Goal: Task Accomplishment & Management: Manage account settings

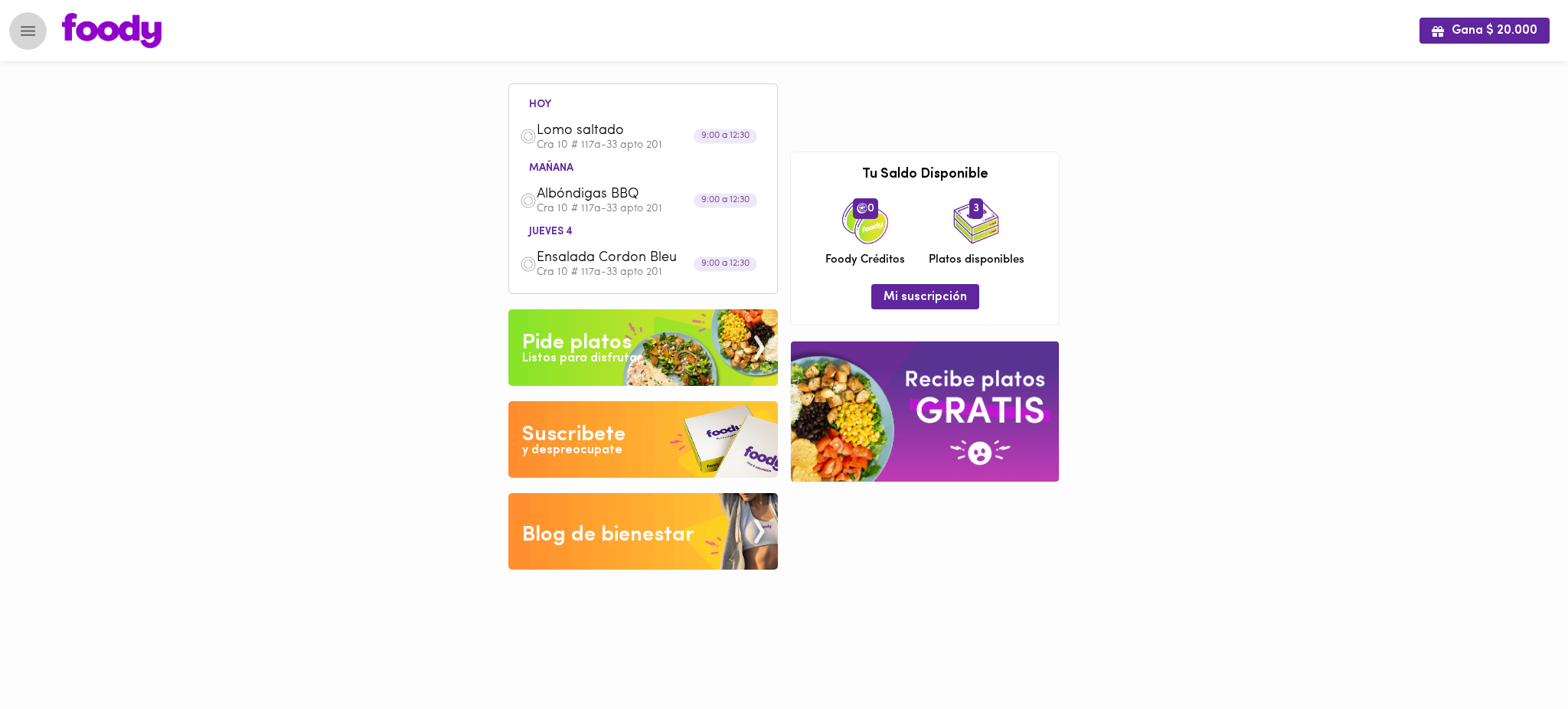
click at [30, 32] on icon "Menu" at bounding box center [28, 31] width 19 height 19
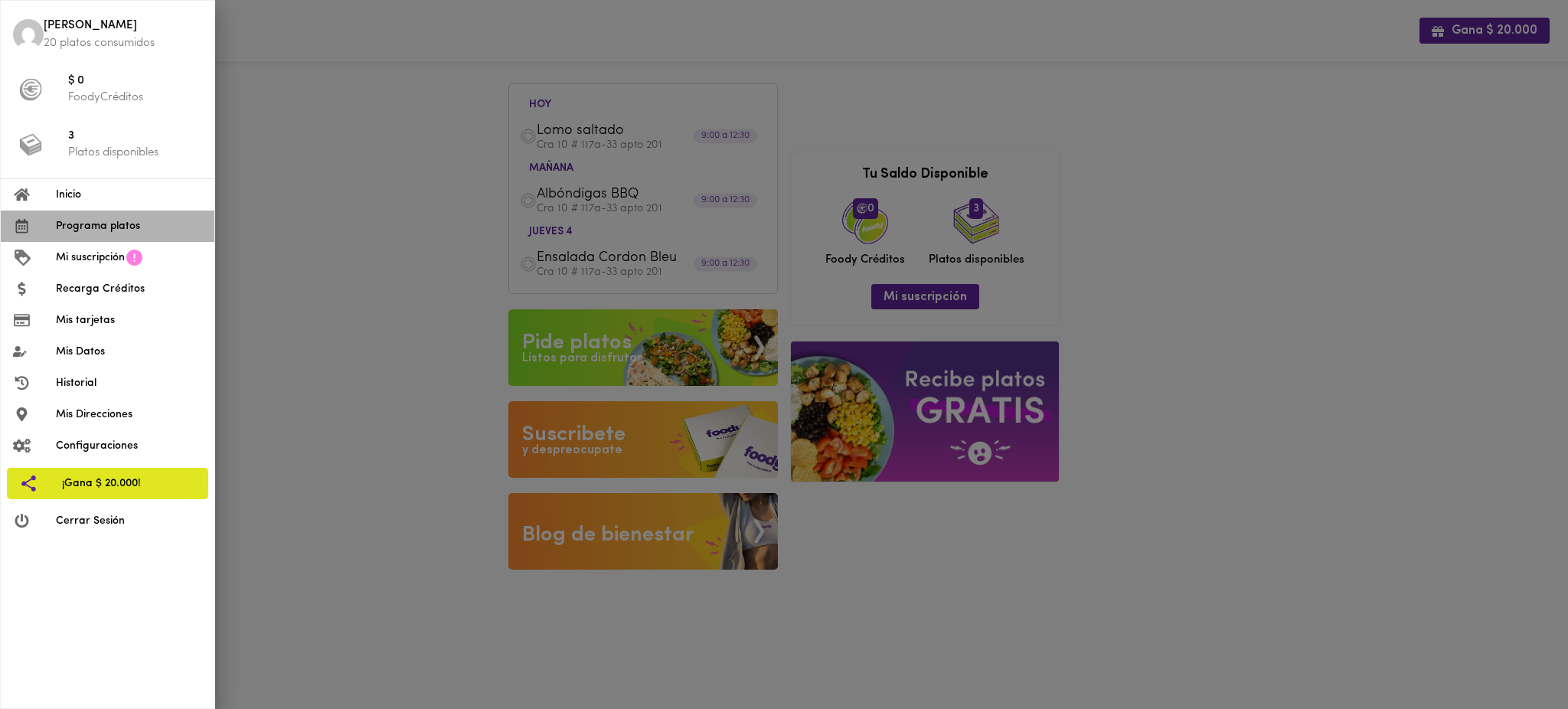
click at [141, 227] on span "Programa platos" at bounding box center [129, 226] width 146 height 16
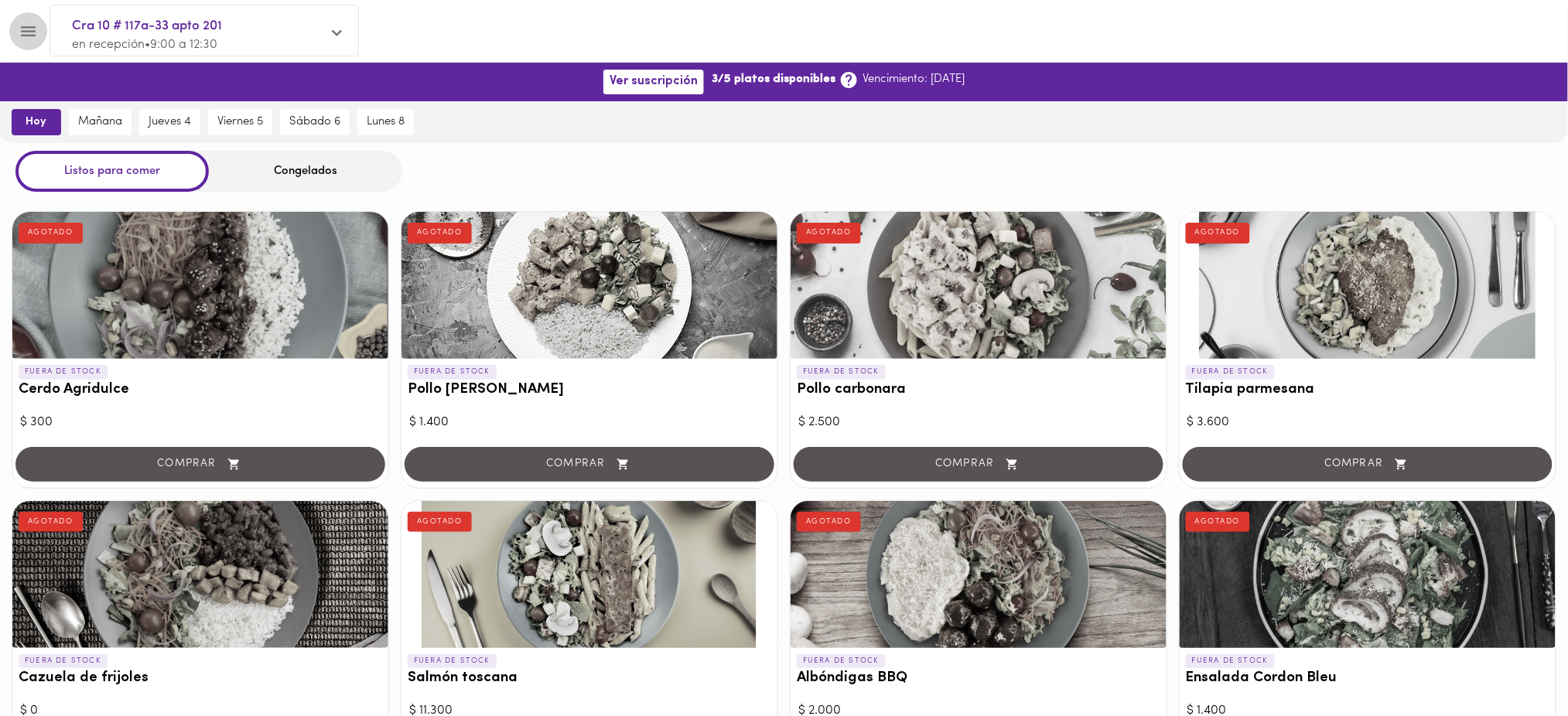
click at [30, 28] on icon "Menu" at bounding box center [29, 31] width 20 height 20
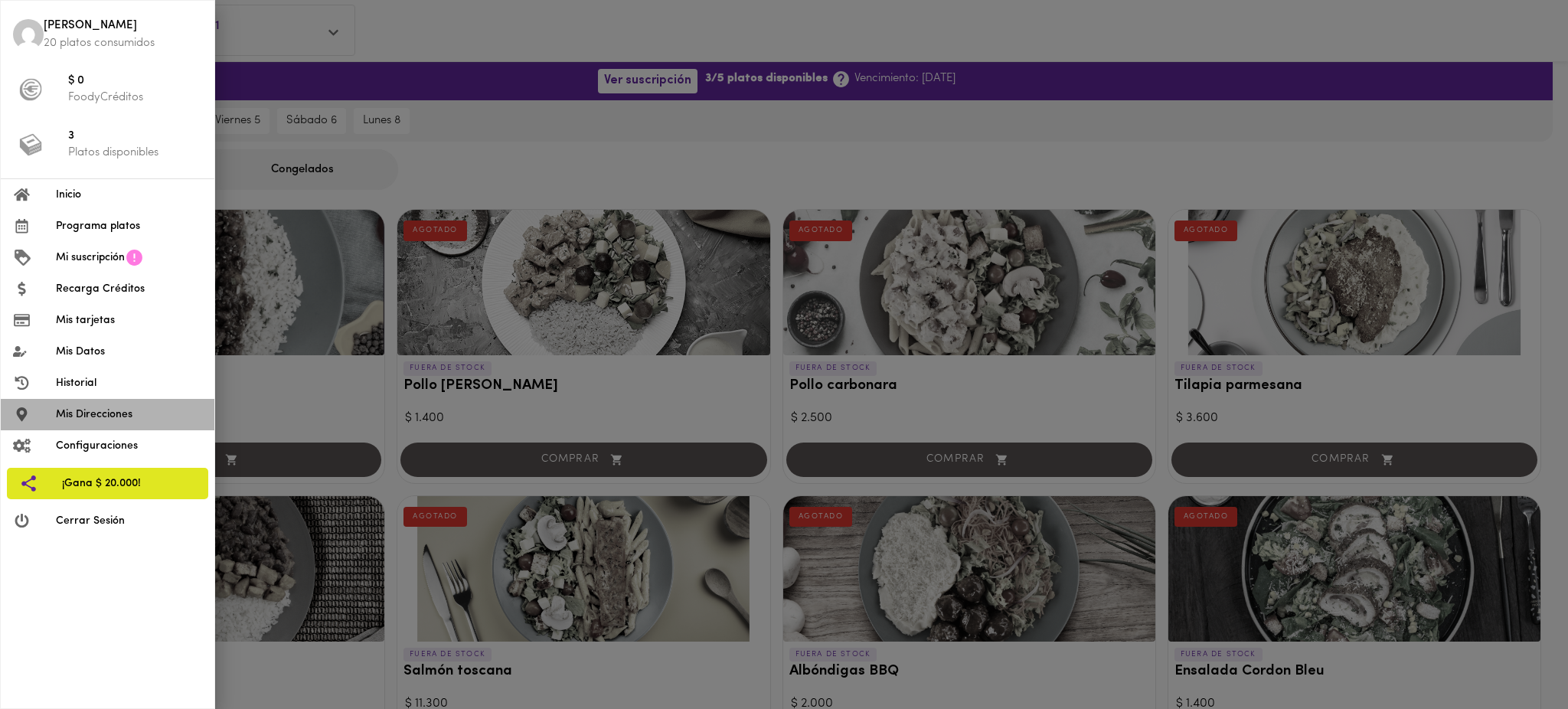
click at [107, 421] on span "Mis Direcciones" at bounding box center [129, 415] width 146 height 16
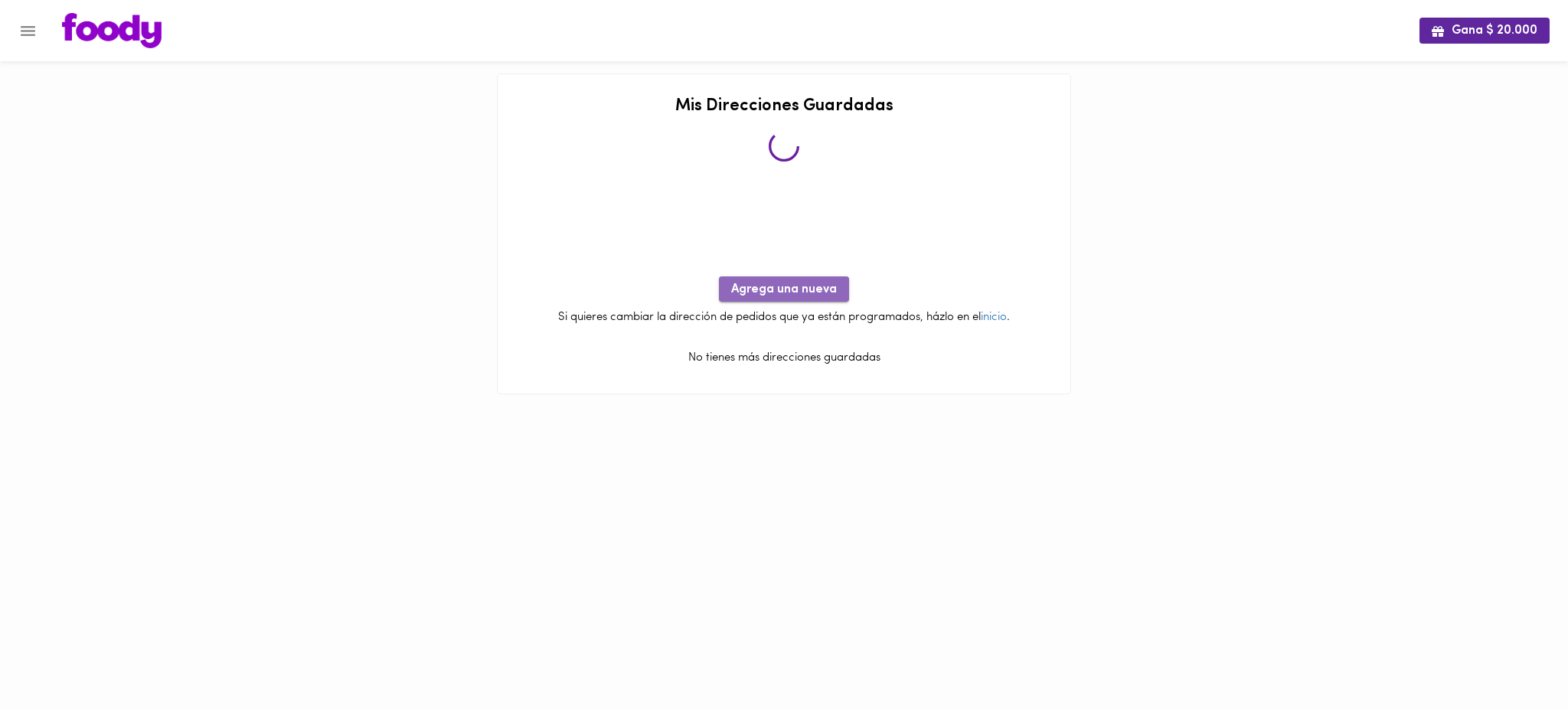
click at [774, 293] on span "Agrega una nueva" at bounding box center [784, 290] width 106 height 14
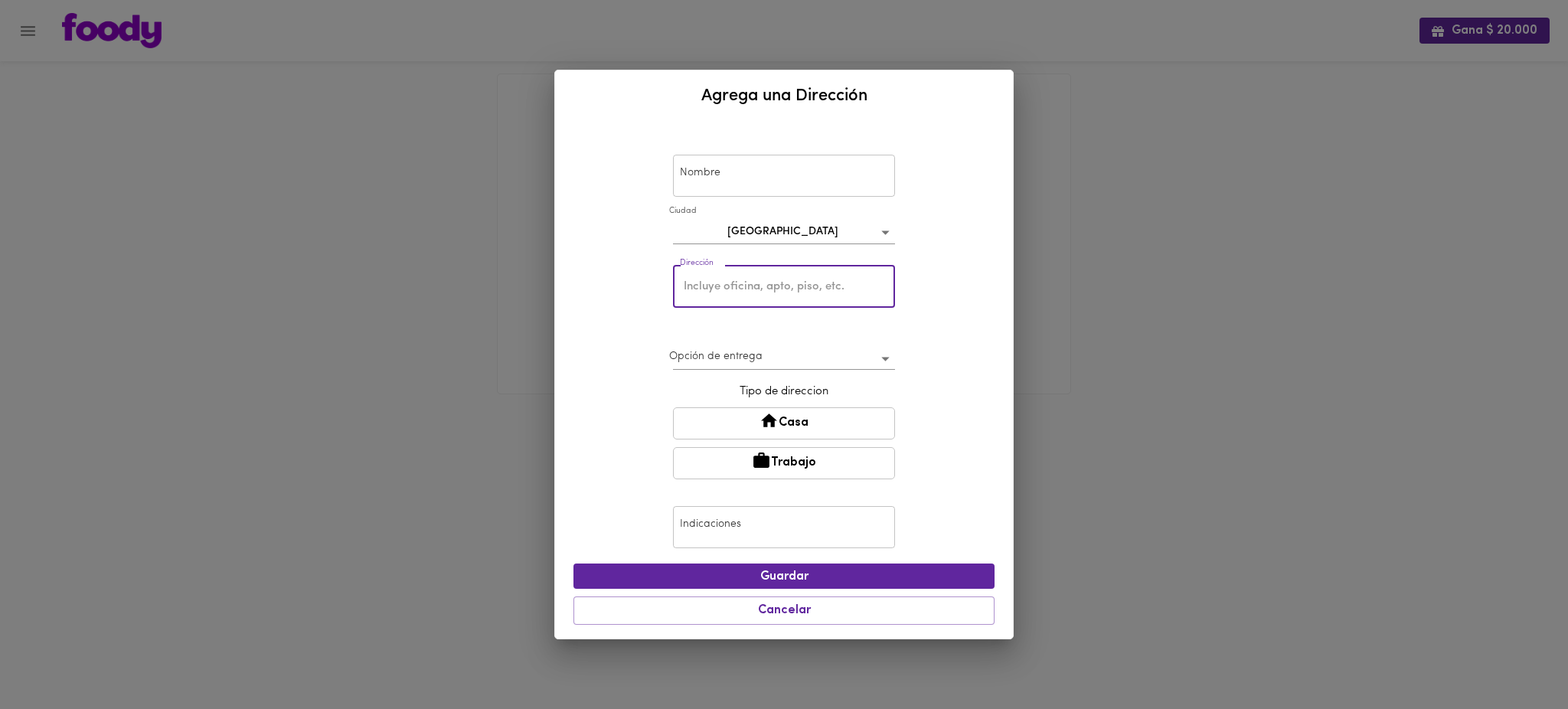
click at [774, 293] on input "text" at bounding box center [784, 287] width 222 height 42
paste input "conjunto Residencial [PERSON_NAME]"
type input "conjunto Residencial [PERSON_NAME]"
click at [943, 337] on div "Nombre Nombre Ciudad Bogotá bogota Dirección conjunto Residencial Serralta Dire…" at bounding box center [784, 381] width 421 height 505
click at [858, 288] on input "conjunto Residencial [PERSON_NAME]" at bounding box center [784, 287] width 222 height 42
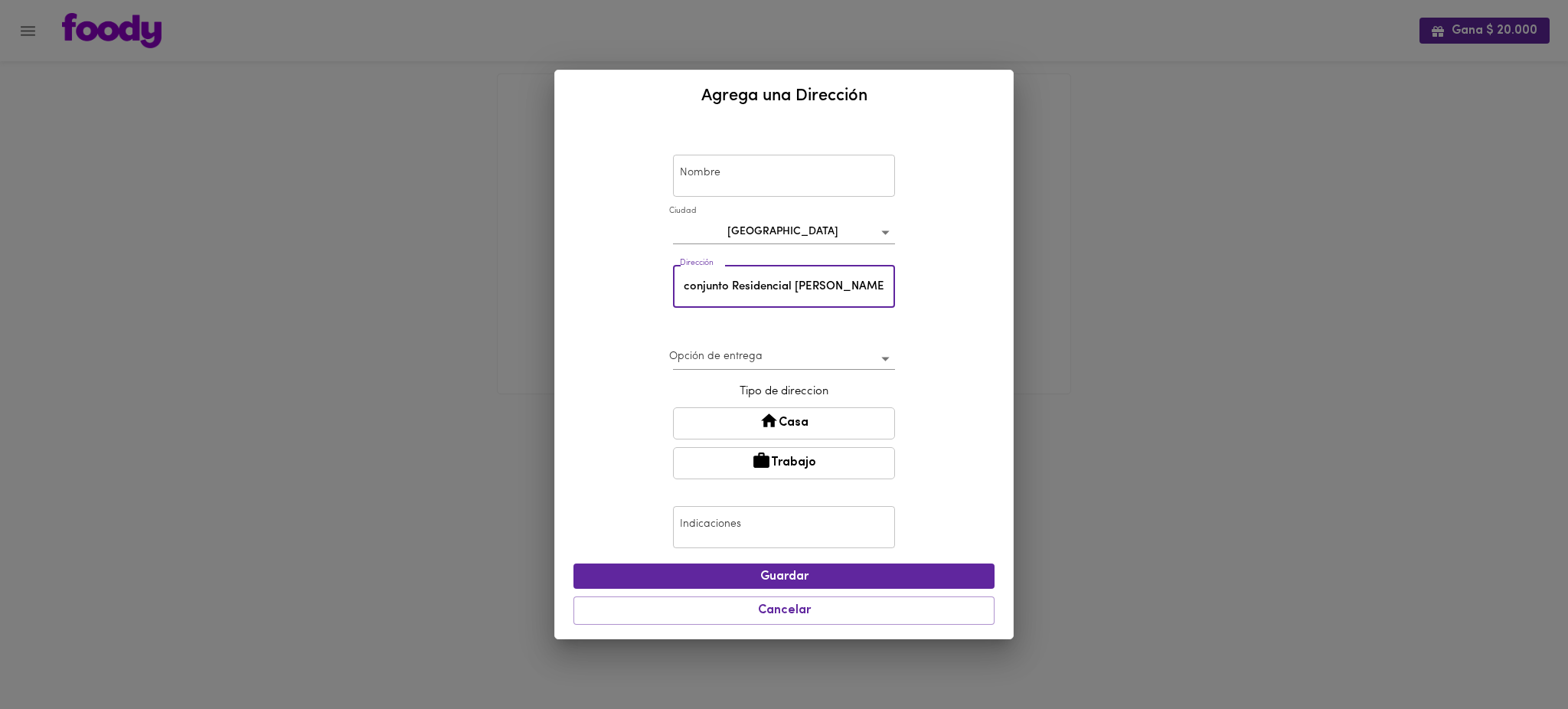
click at [1161, 245] on div "Agrega una Dirección Nombre Nombre Ciudad Bogotá bogota Dirección conjunto Resi…" at bounding box center [784, 354] width 1568 height 709
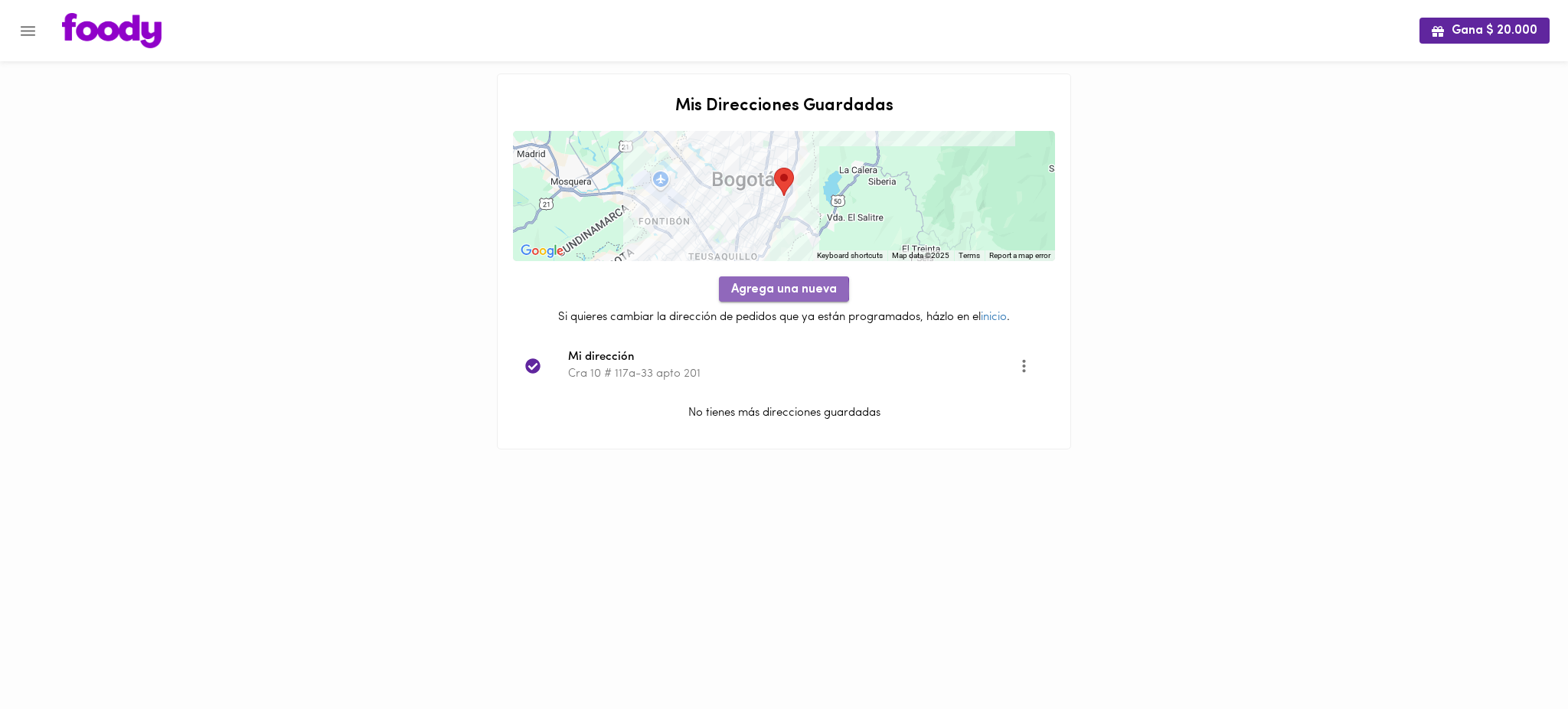
click at [754, 290] on span "Agrega una nueva" at bounding box center [784, 290] width 106 height 14
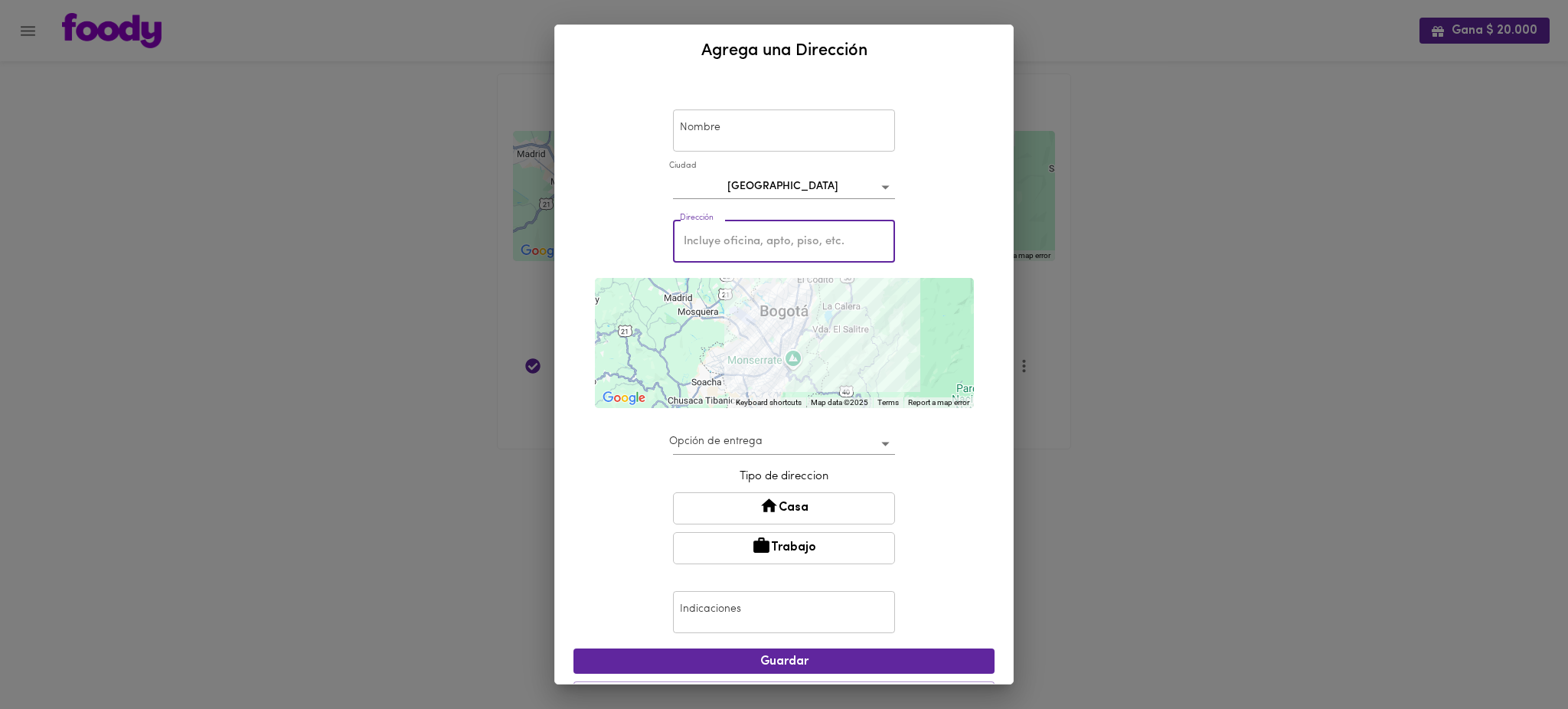
click at [733, 249] on input "text" at bounding box center [784, 242] width 222 height 42
paste input "conjunto Residencial [PERSON_NAME]"
type input "conjunto Residencial [PERSON_NAME]"
click at [983, 326] on div "Nombre Nombre [GEOGRAPHIC_DATA] bogota Dirección conjunto Residencial [PERSON_N…" at bounding box center [784, 381] width 458 height 607
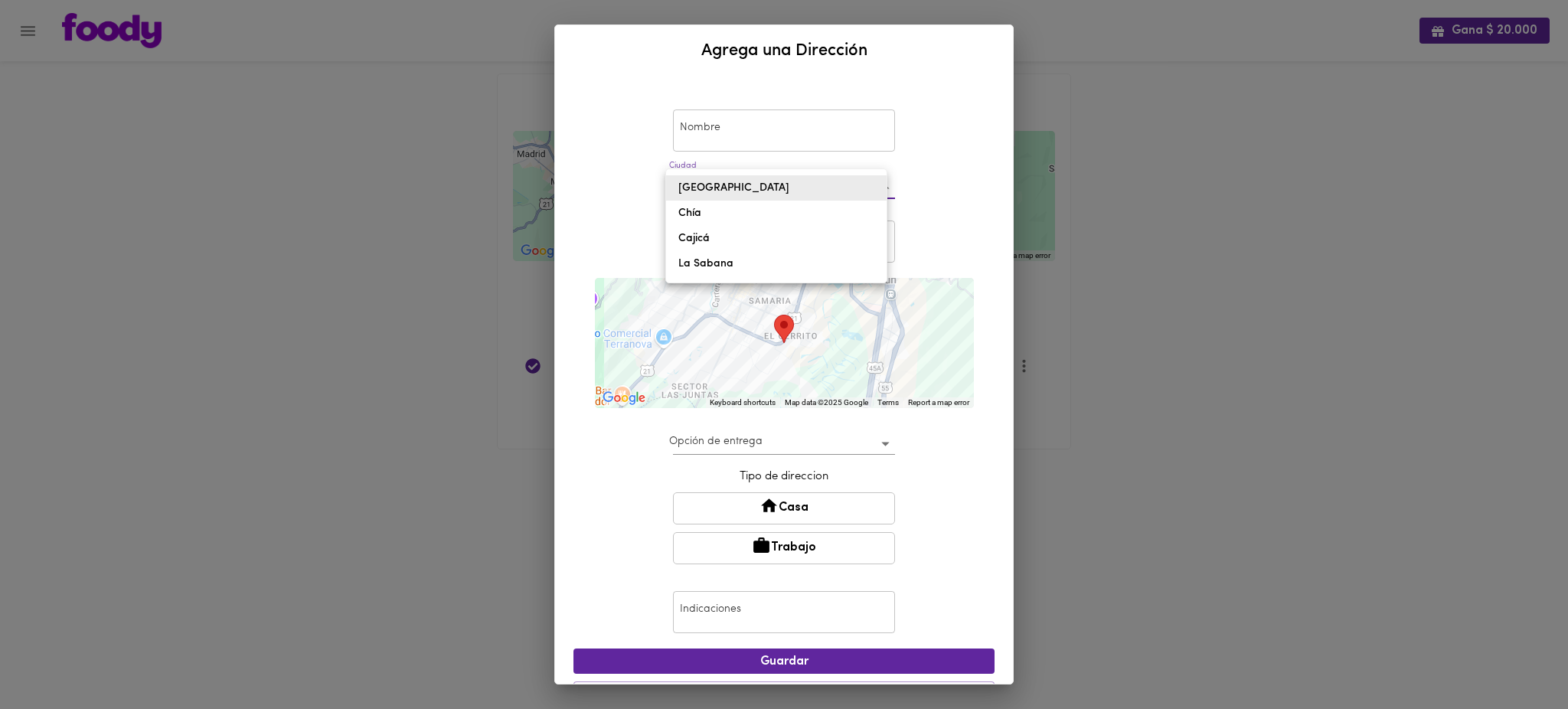
click at [751, 188] on body "Gana $ 20.000 Mis Direcciones Guardadas ← Move left → Move right ↑ Move up ↓ Mo…" at bounding box center [784, 244] width 1568 height 488
click at [745, 215] on li "Chía" at bounding box center [776, 213] width 221 height 26
type input "chia"
click at [971, 322] on div "Nombre Nombre [GEOGRAPHIC_DATA][PERSON_NAME] Dirección conjunto Residencial [PE…" at bounding box center [784, 400] width 421 height 635
